Goal: Obtain resource: Obtain resource

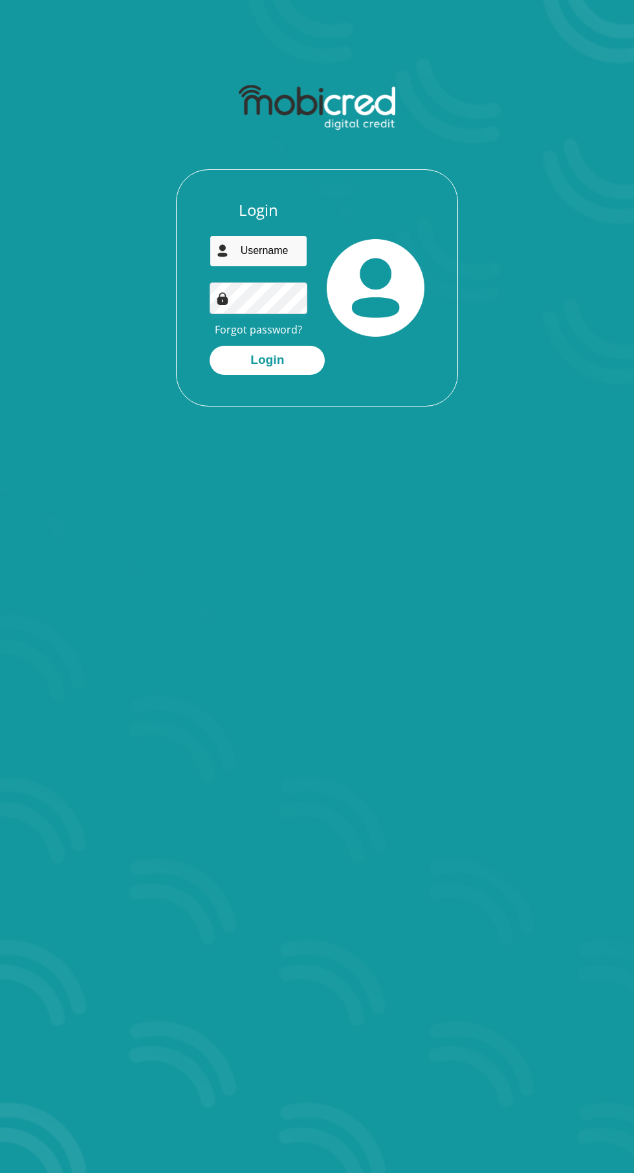
click at [270, 251] on input "email" at bounding box center [258, 251] width 98 height 32
type input "angelica.laubscher@yahoo.com"
click at [209, 346] on button "Login" at bounding box center [266, 360] width 115 height 29
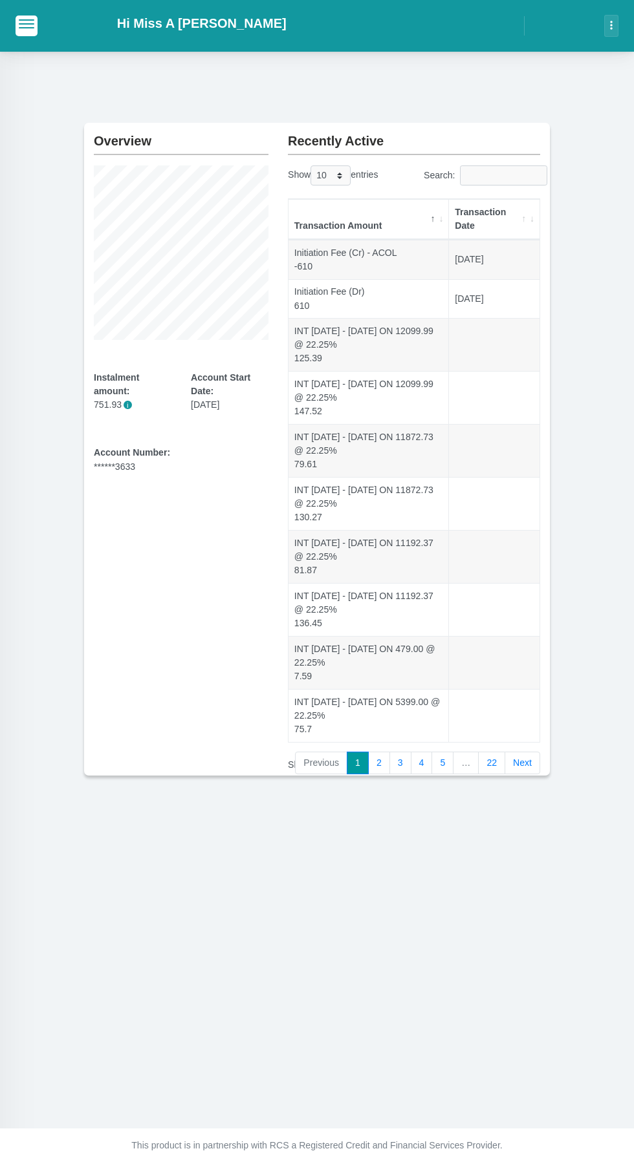
click at [27, 21] on span "button" at bounding box center [27, 19] width 16 height 1
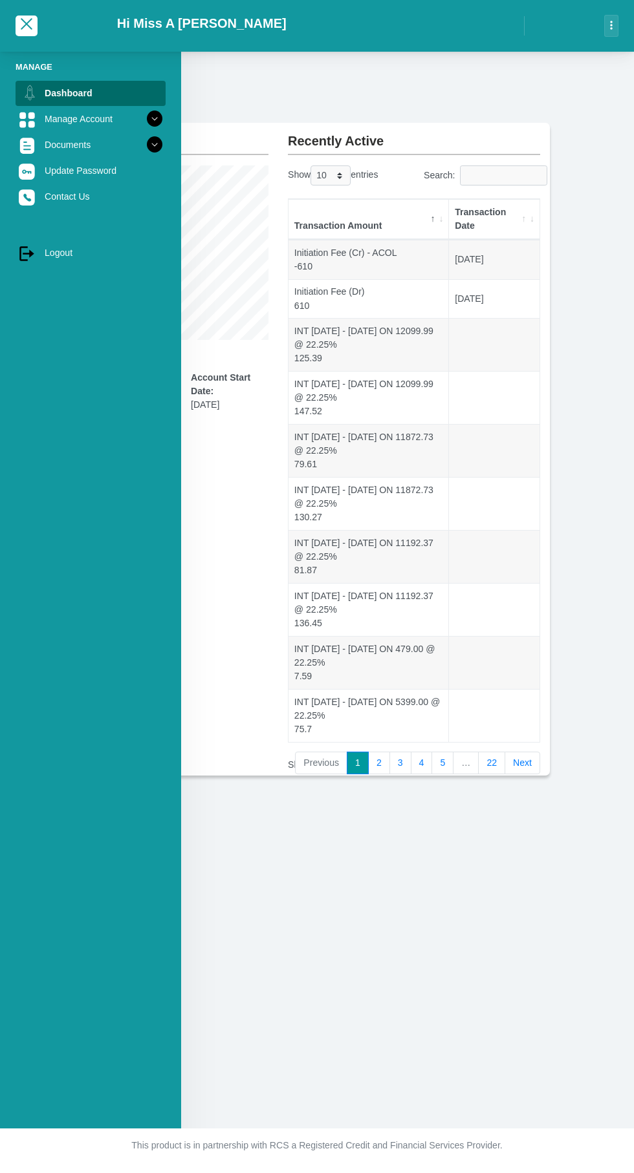
click at [506, 103] on div "Overview Instalment amount: 751.93 i Account Start Date: [DATE] Account Number:…" at bounding box center [317, 429] width 634 height 755
click at [381, 436] on td "INT [DATE] - [DATE] ON 11872.73 @ 22.25% 79.61" at bounding box center [368, 450] width 160 height 53
click at [34, 22] on span "button" at bounding box center [27, 23] width 16 height 9
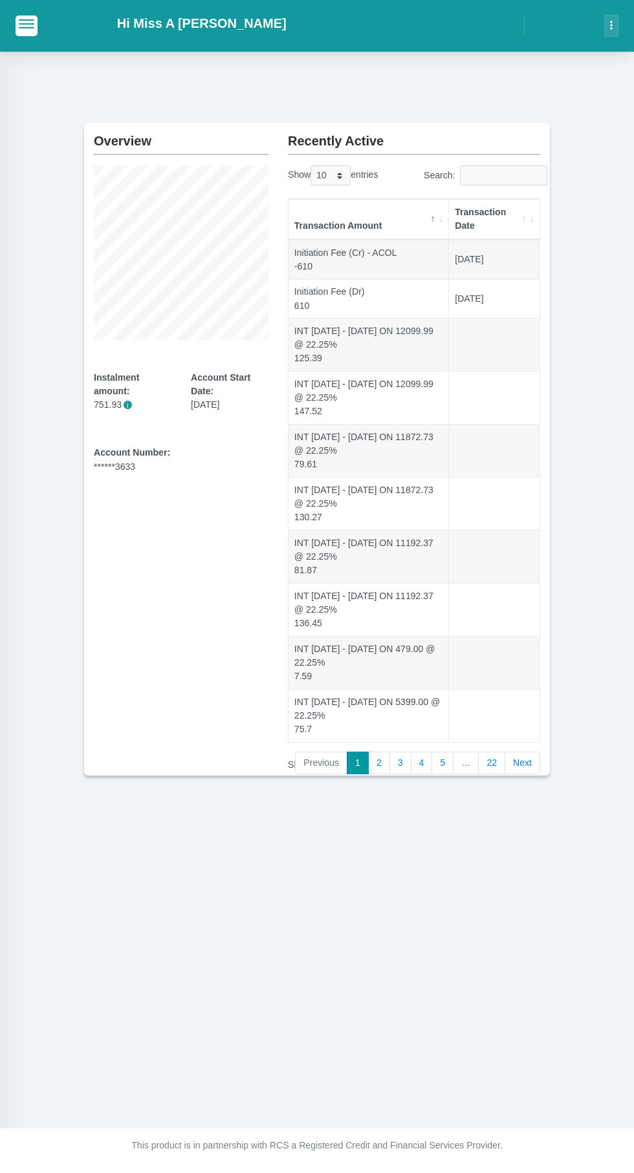
click at [611, 26] on icon "button" at bounding box center [611, 25] width 3 height 9
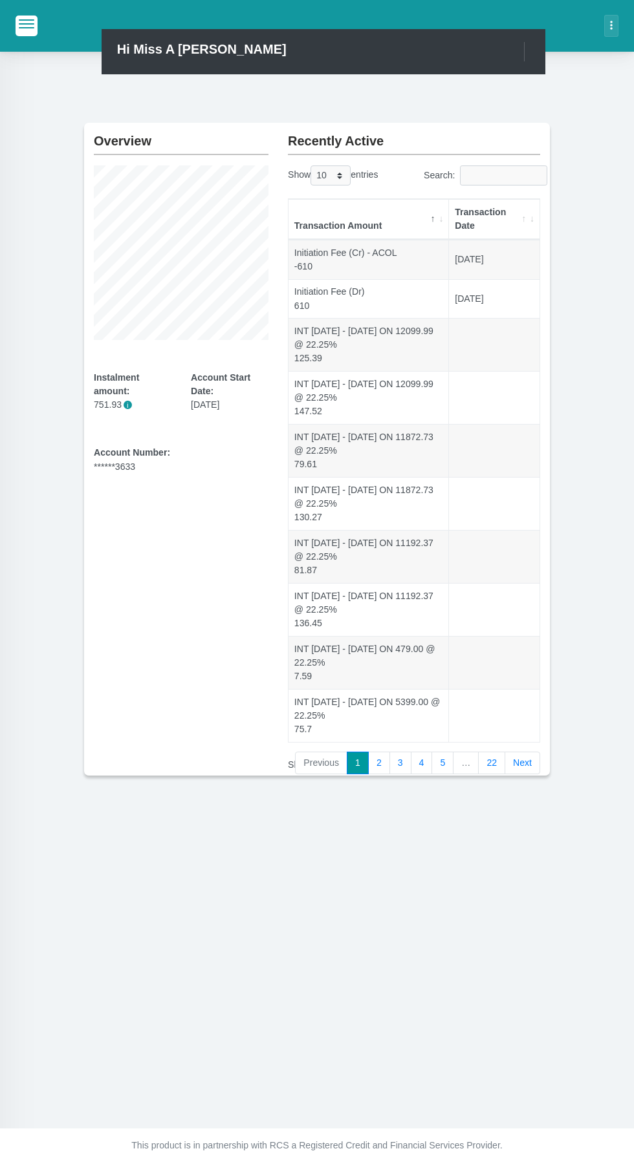
click at [595, 121] on div "Overview Instalment amount: 751.93 i Account Start Date: [DATE] Account Number:…" at bounding box center [317, 429] width 634 height 755
click at [493, 759] on link "22" at bounding box center [491, 763] width 27 height 23
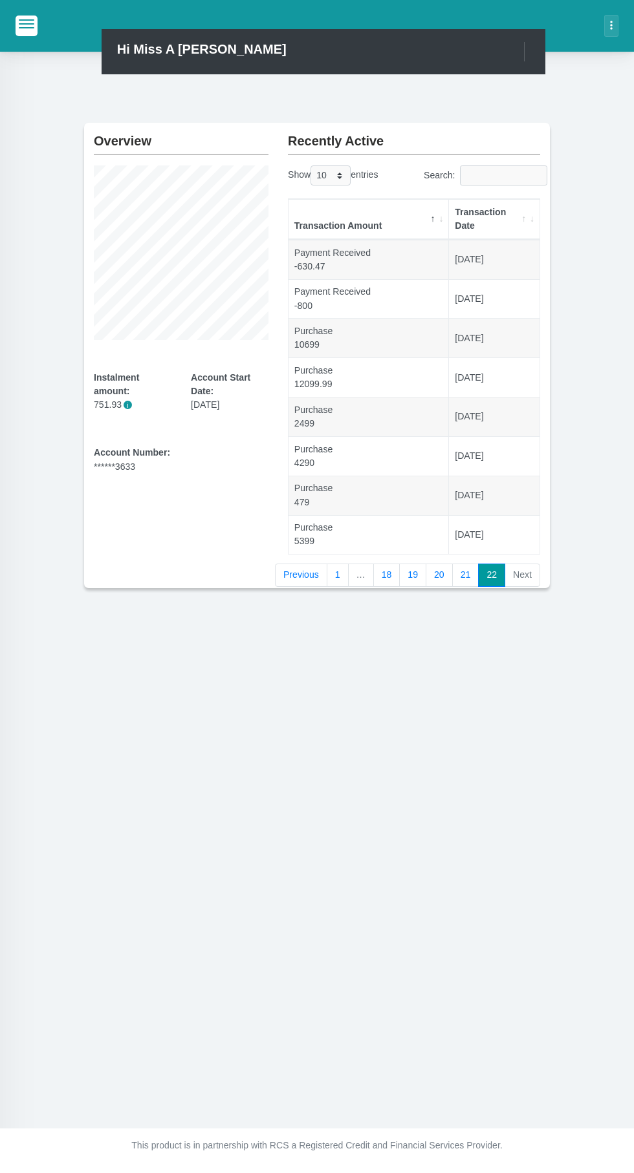
click at [528, 573] on li "Next" at bounding box center [522, 575] width 35 height 23
click at [21, 25] on span "button" at bounding box center [27, 23] width 16 height 9
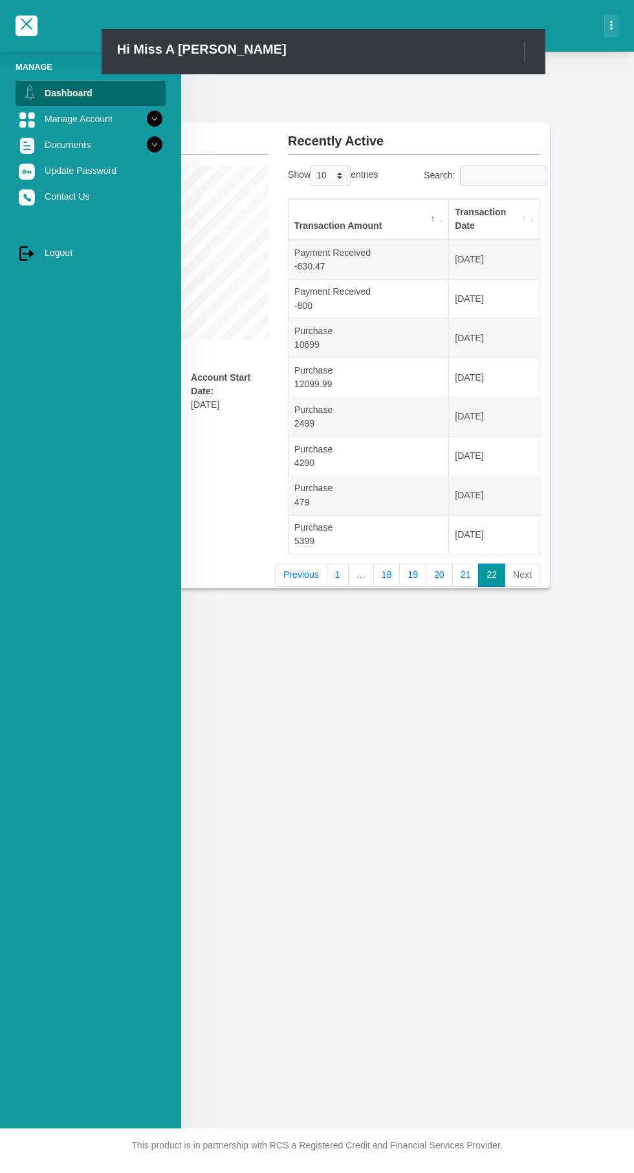
click at [83, 148] on link "Documents" at bounding box center [91, 145] width 150 height 25
click at [85, 118] on link "Manage Account" at bounding box center [91, 119] width 150 height 25
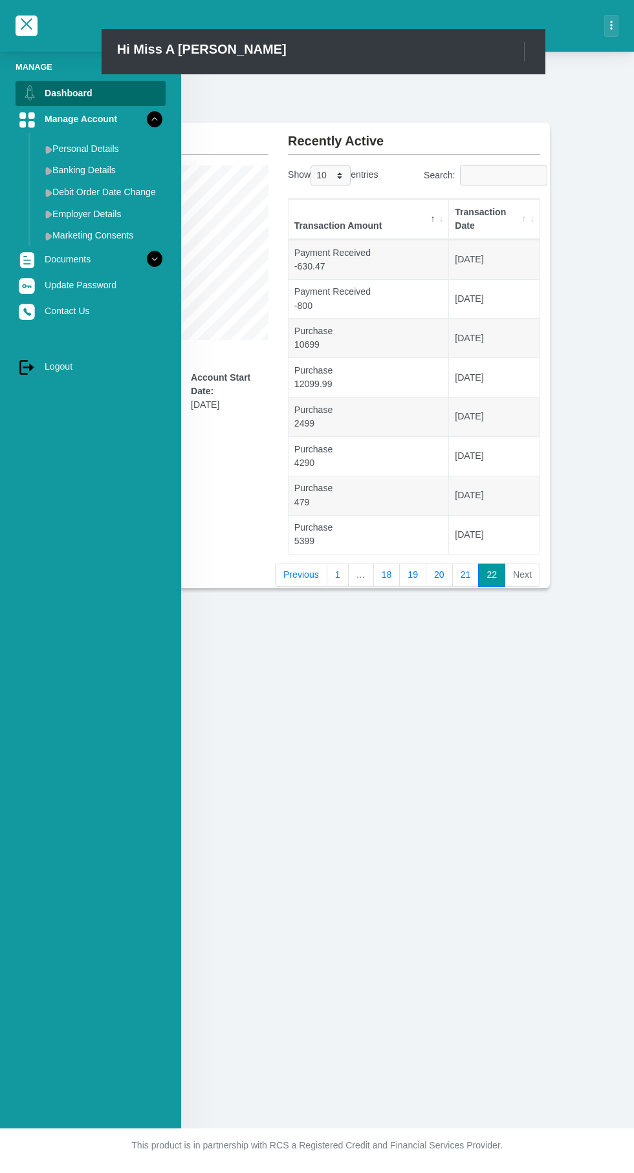
click at [73, 258] on link "Documents" at bounding box center [91, 259] width 150 height 25
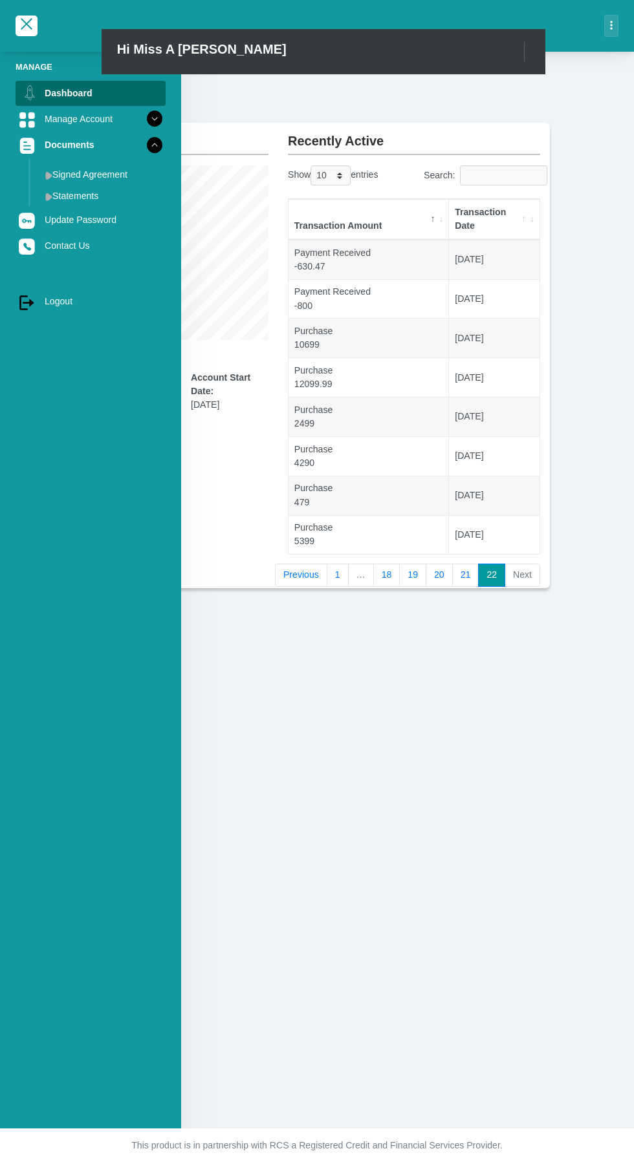
click at [90, 198] on link "Statements" at bounding box center [100, 196] width 129 height 21
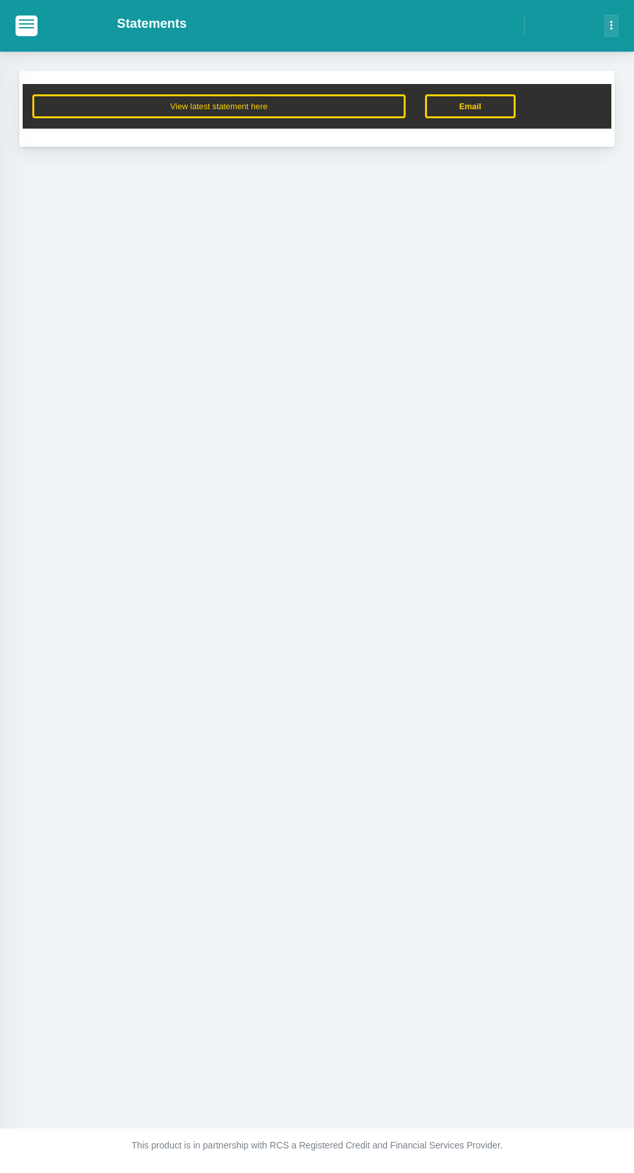
click at [303, 111] on button "View latest statement here" at bounding box center [218, 106] width 373 height 24
